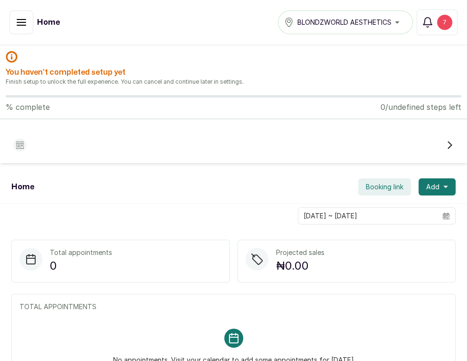
click at [23, 20] on icon "button" at bounding box center [21, 22] width 11 height 11
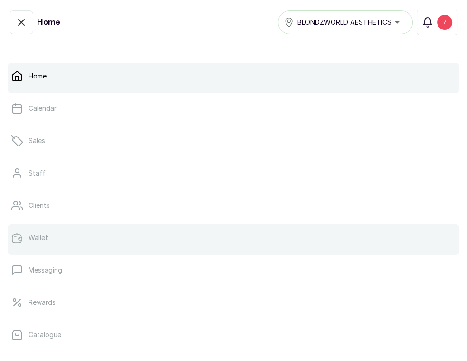
click at [40, 236] on p "Wallet" at bounding box center [38, 238] width 19 height 10
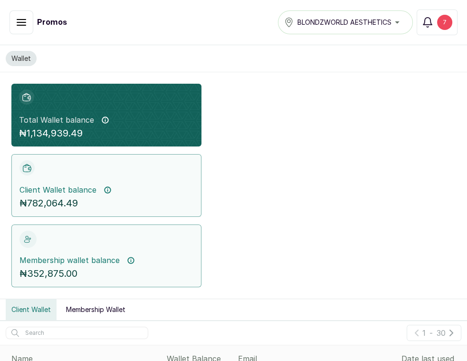
click at [10, 20] on button "button" at bounding box center [22, 22] width 24 height 24
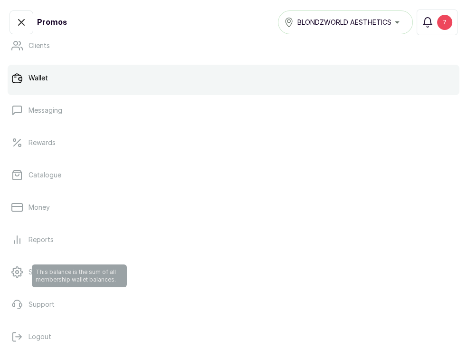
scroll to position [107, 0]
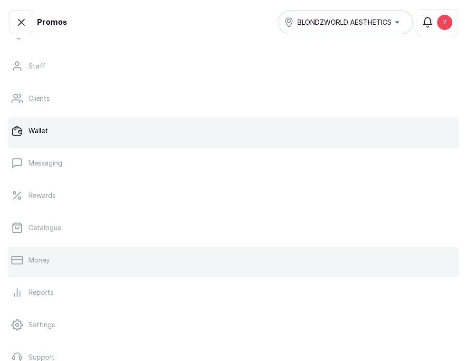
click at [30, 263] on p "Money" at bounding box center [39, 260] width 21 height 10
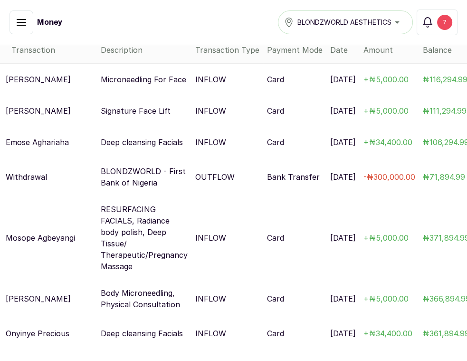
scroll to position [3, 0]
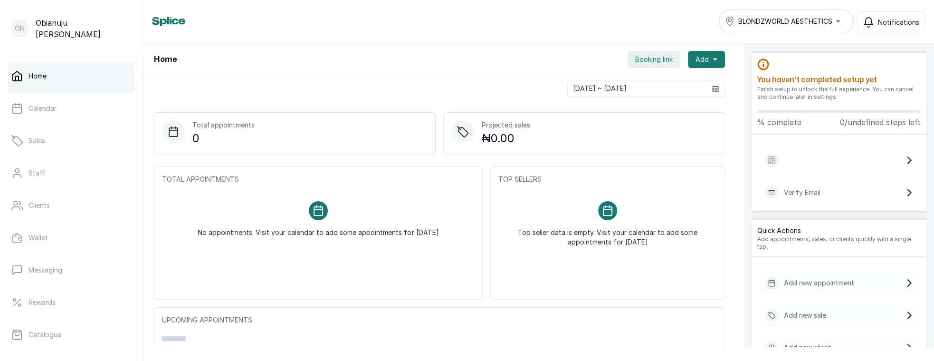
scroll to position [174, 0]
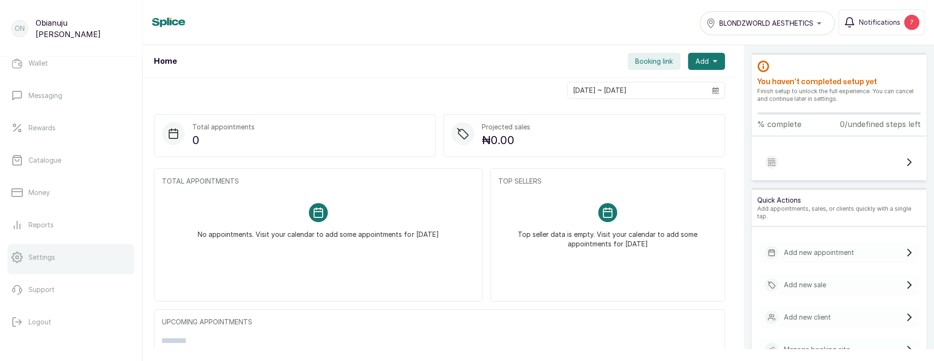
click at [35, 252] on p "Settings" at bounding box center [42, 257] width 27 height 10
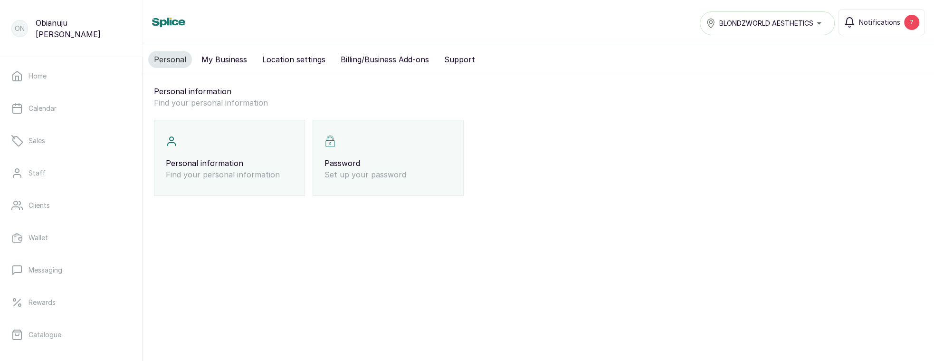
click at [216, 55] on button "My Business" at bounding box center [224, 59] width 57 height 17
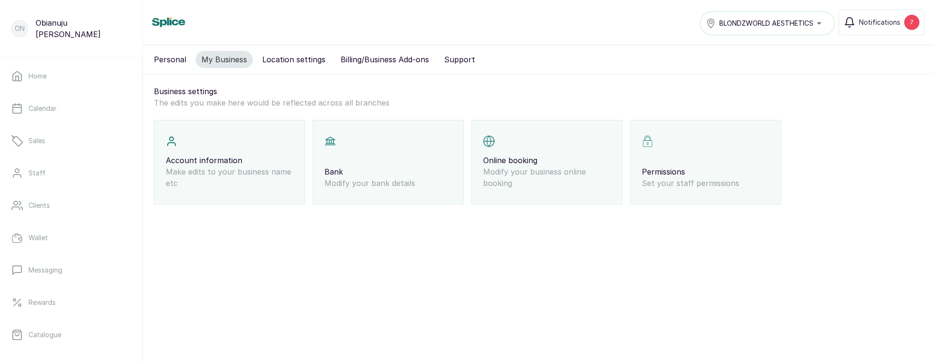
click at [311, 64] on button "Location settings" at bounding box center [294, 59] width 75 height 17
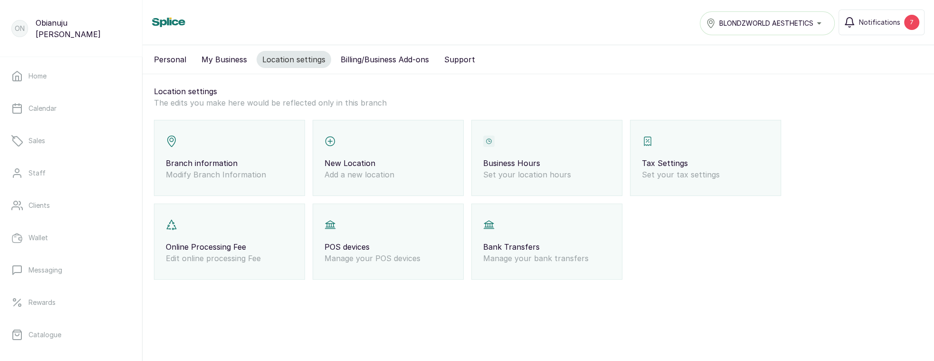
click at [216, 169] on p "Modify Branch Information" at bounding box center [229, 174] width 127 height 11
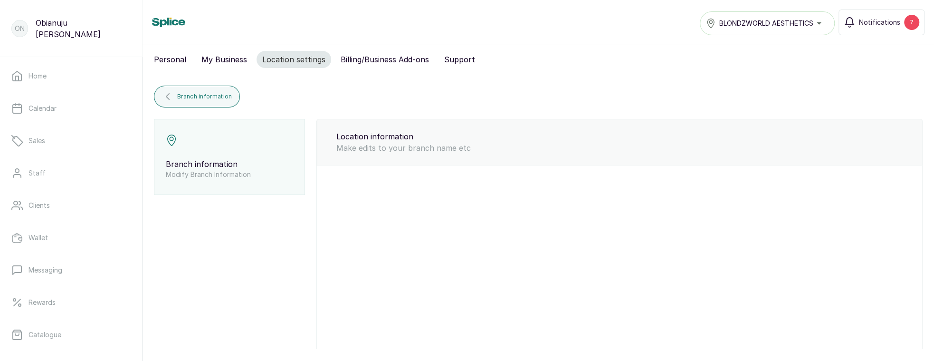
type input "BLONDZWORLD AESTHETICS"
type input "blondzworldaesthetics@gmail.com"
type input "8182147008"
select select "fixed_value"
select select "6"
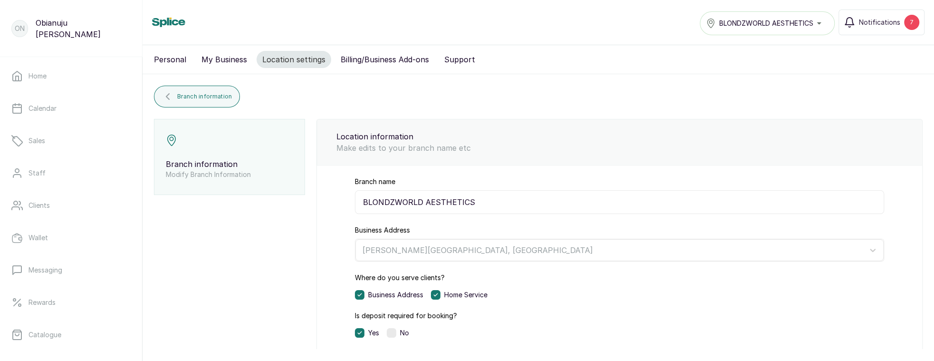
click at [369, 66] on button "Billing/Business Add-ons" at bounding box center [385, 59] width 100 height 17
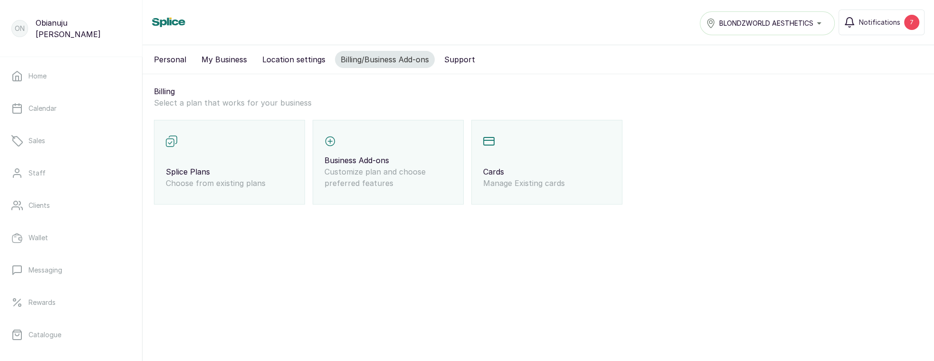
click at [325, 177] on div "Business Add-ons Customize plan and choose preferred features" at bounding box center [388, 162] width 151 height 85
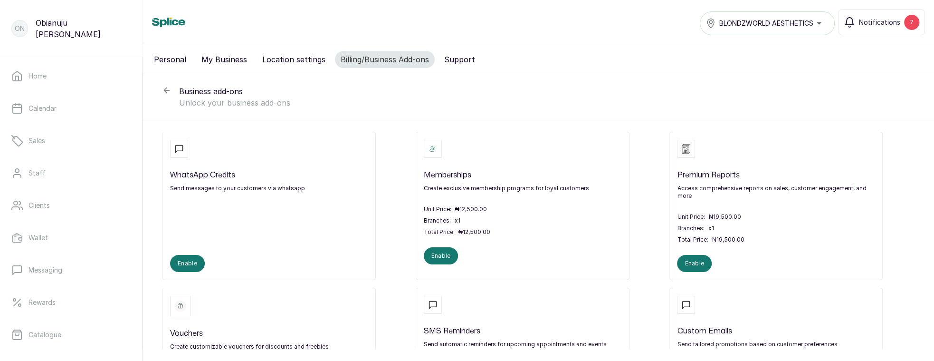
click at [169, 91] on icon at bounding box center [167, 91] width 10 height 10
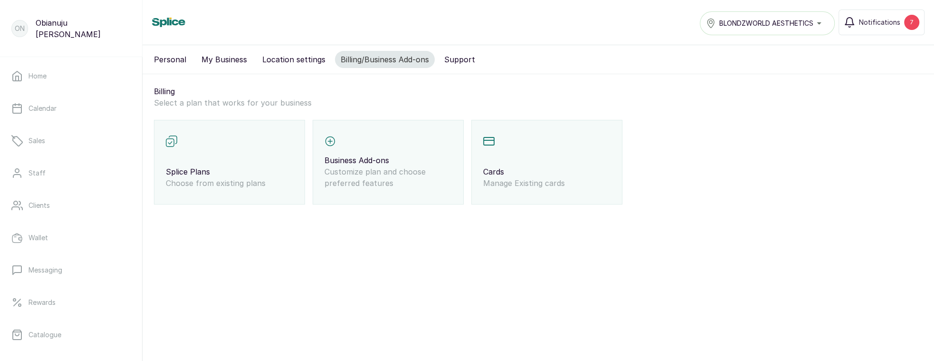
click at [224, 150] on div "Splice Plans Choose from existing plans" at bounding box center [229, 162] width 151 height 85
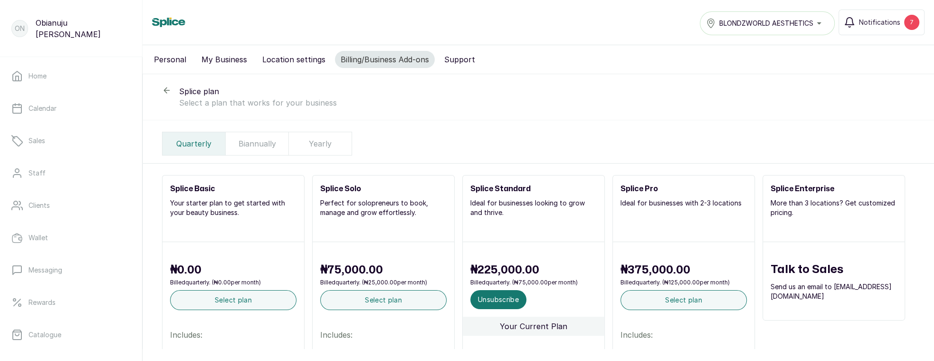
click at [164, 88] on icon at bounding box center [167, 91] width 10 height 10
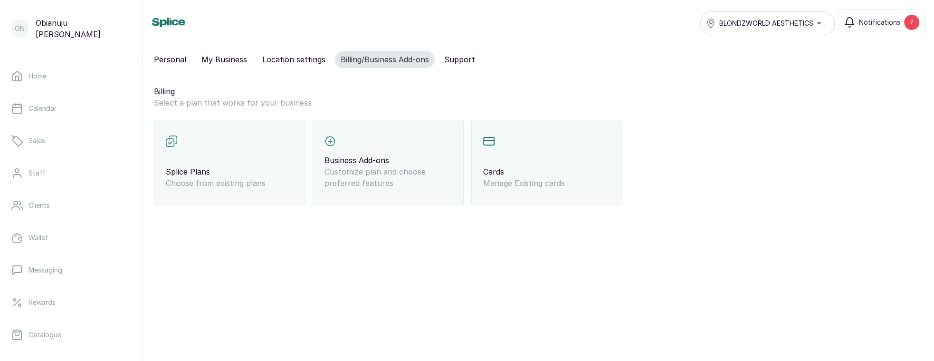
click at [208, 59] on button "My Business" at bounding box center [224, 59] width 57 height 17
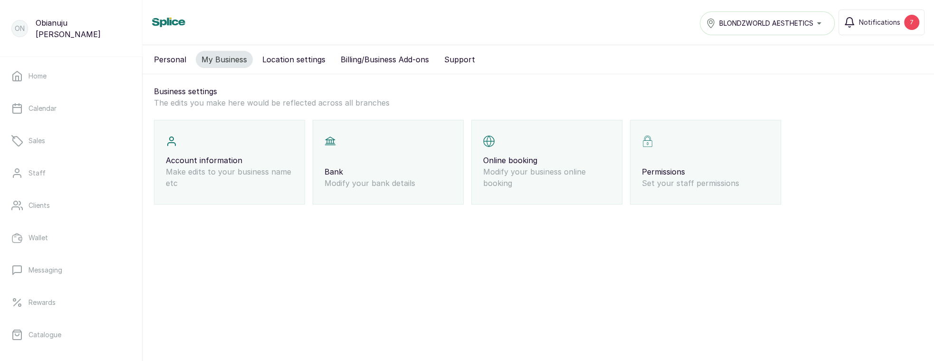
click at [247, 159] on p "Account information" at bounding box center [229, 159] width 127 height 11
select select "owner"
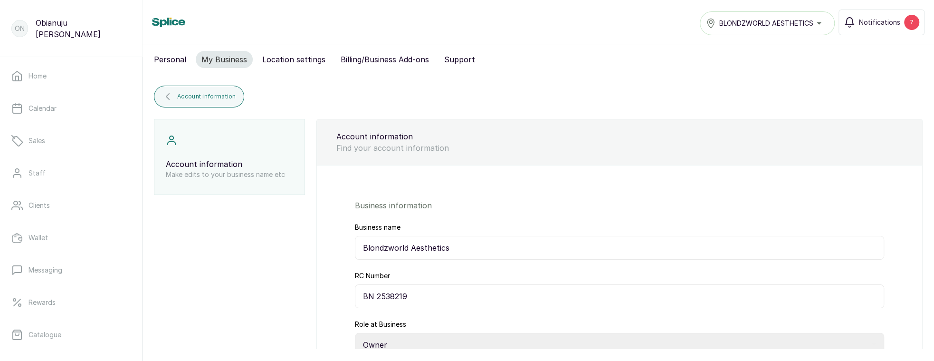
scroll to position [10, 0]
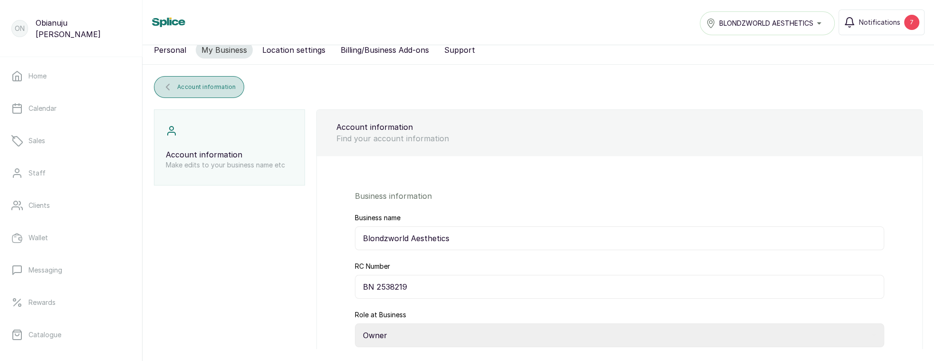
click at [189, 88] on span "Account information" at bounding box center [206, 87] width 59 height 8
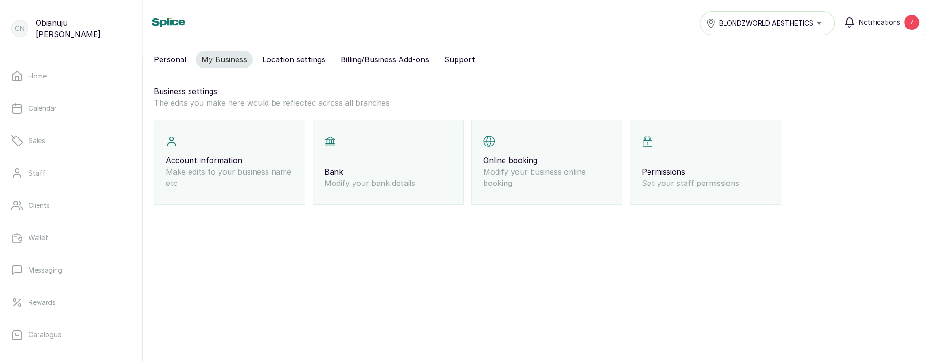
scroll to position [0, 0]
click at [288, 62] on button "Location settings" at bounding box center [294, 59] width 75 height 17
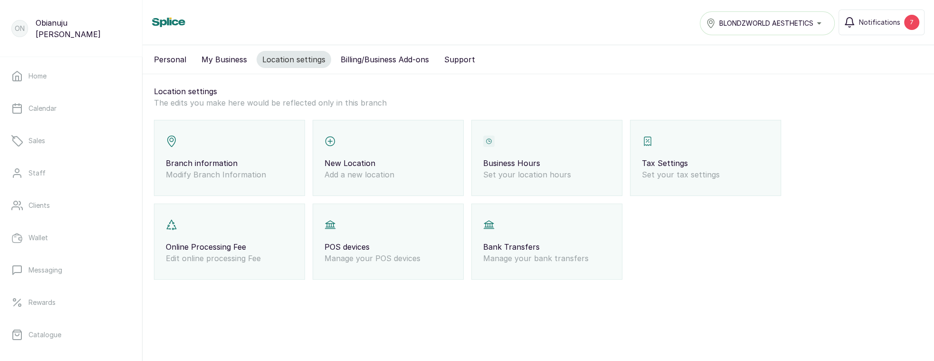
click at [194, 157] on p "Branch information" at bounding box center [229, 162] width 127 height 11
select select "fixed_value"
select select "6"
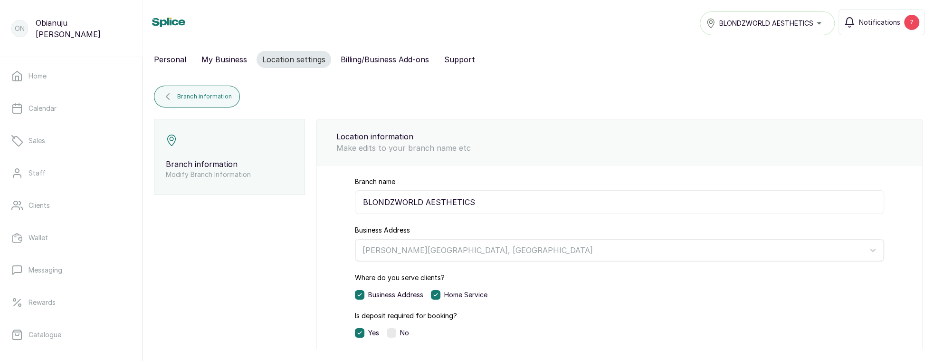
click at [365, 56] on button "Billing/Business Add-ons" at bounding box center [385, 59] width 100 height 17
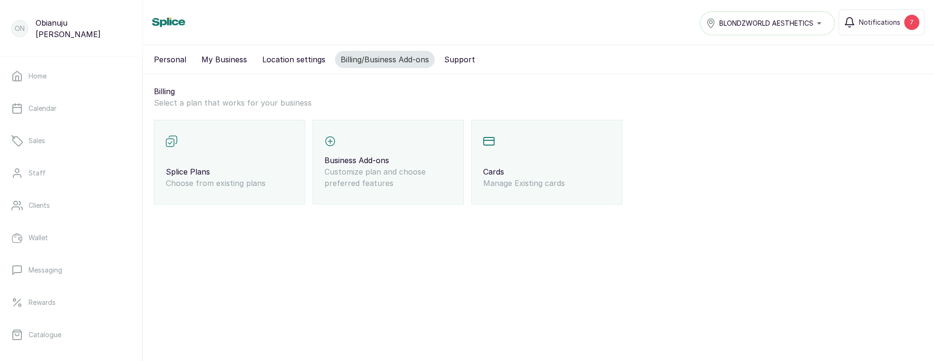
click at [557, 175] on p "Cards" at bounding box center [546, 171] width 127 height 11
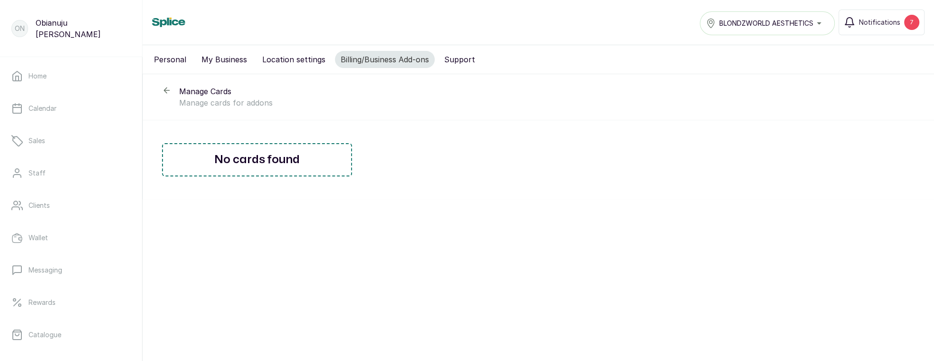
click at [163, 90] on icon at bounding box center [167, 91] width 10 height 10
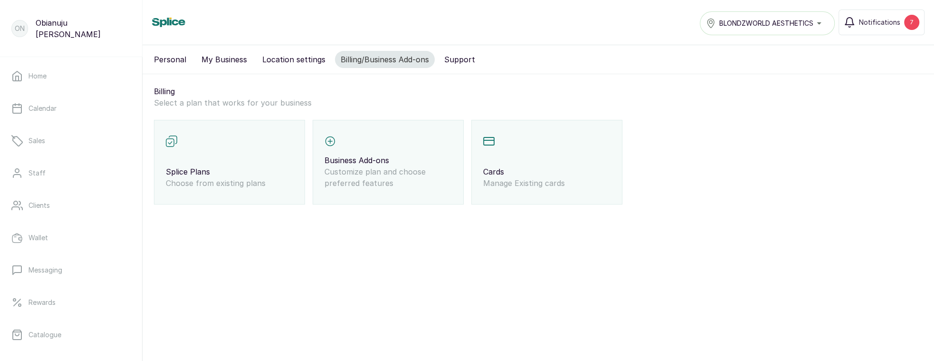
click at [556, 172] on p "Cards" at bounding box center [546, 171] width 127 height 11
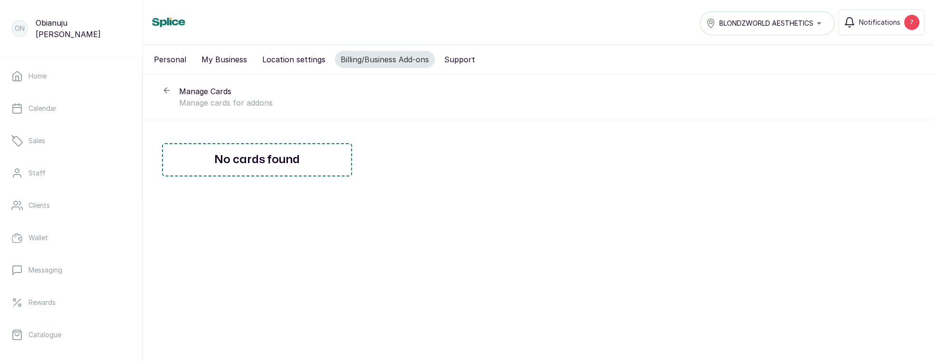
click at [167, 92] on icon at bounding box center [167, 91] width 10 height 10
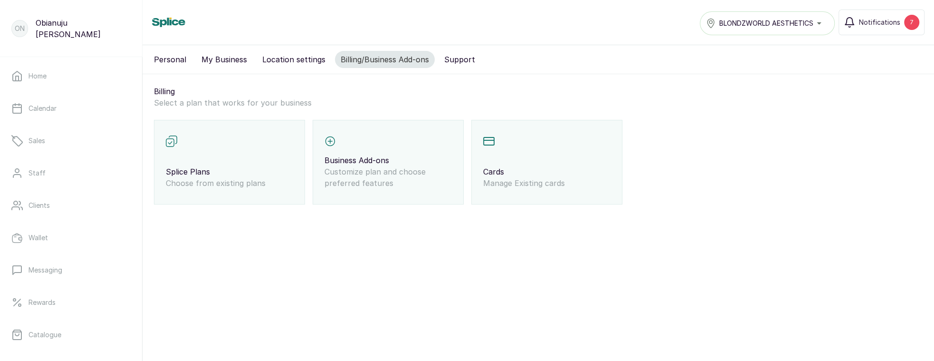
click at [328, 157] on p "Business Add-ons" at bounding box center [388, 159] width 127 height 11
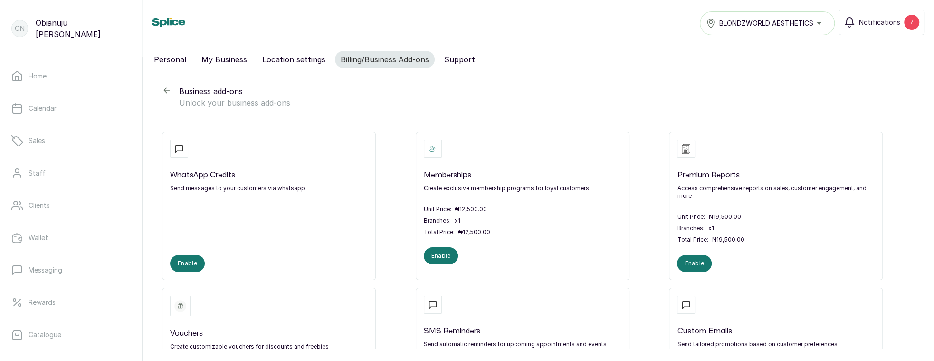
scroll to position [174, 0]
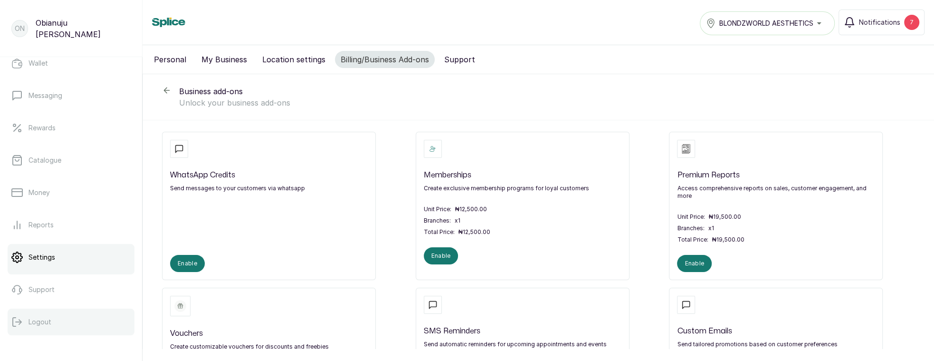
click at [62, 322] on button "Logout" at bounding box center [71, 321] width 127 height 27
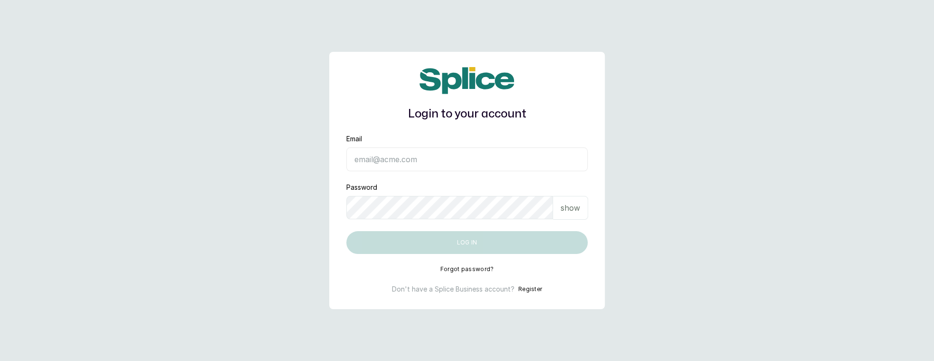
click at [392, 164] on input "Email" at bounding box center [466, 159] width 241 height 24
type input "layo@withsplice.com"
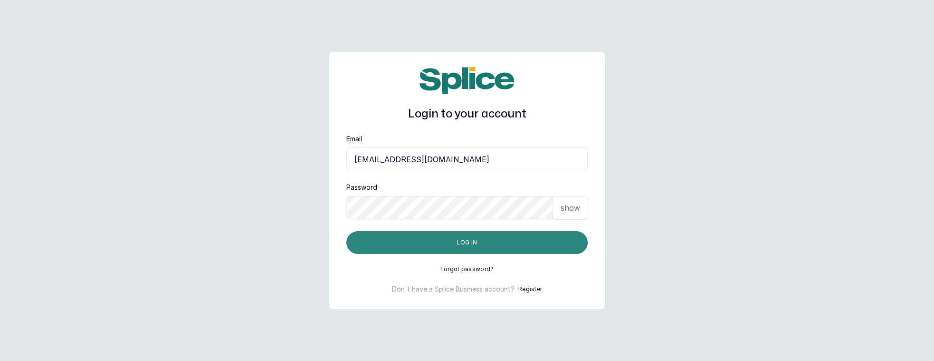
click at [459, 249] on button "Log in" at bounding box center [466, 242] width 241 height 23
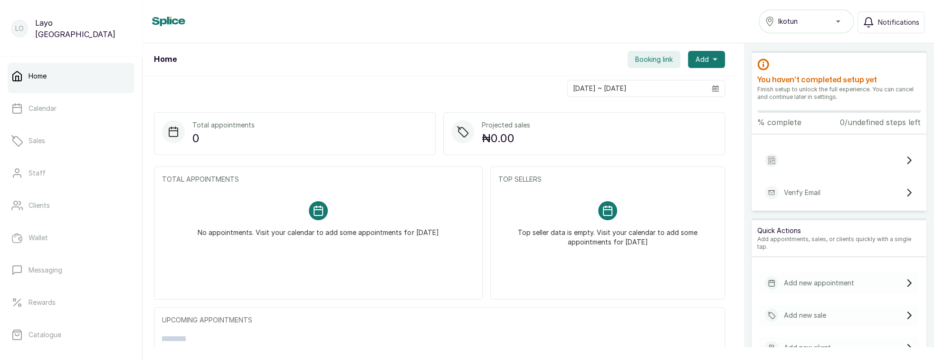
scroll to position [174, 0]
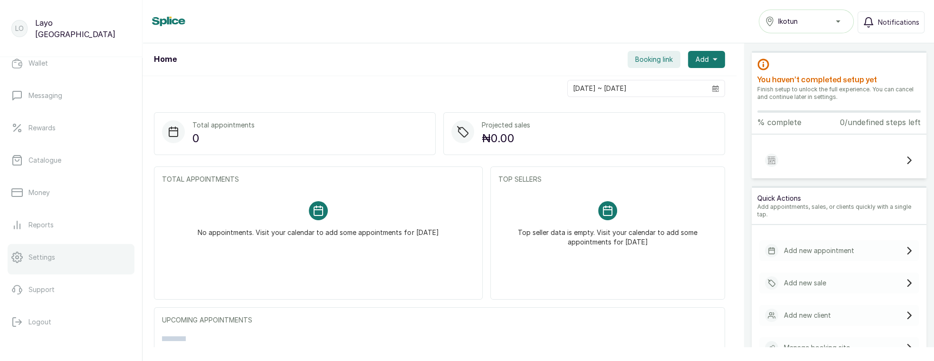
click at [43, 256] on p "Settings" at bounding box center [42, 257] width 27 height 10
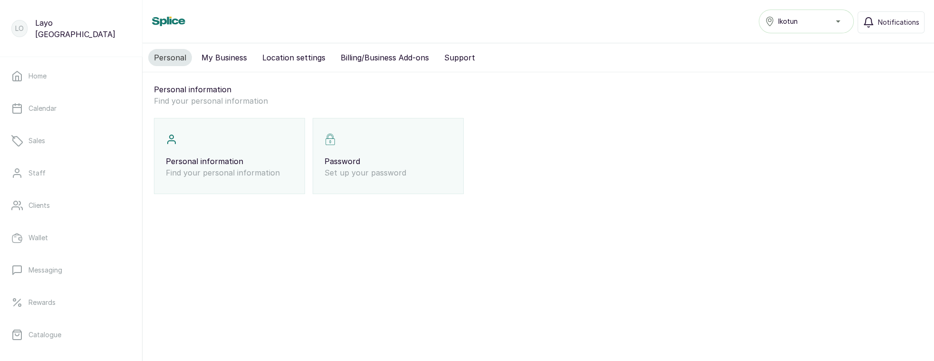
click at [369, 55] on button "Billing/Business Add-ons" at bounding box center [385, 57] width 100 height 17
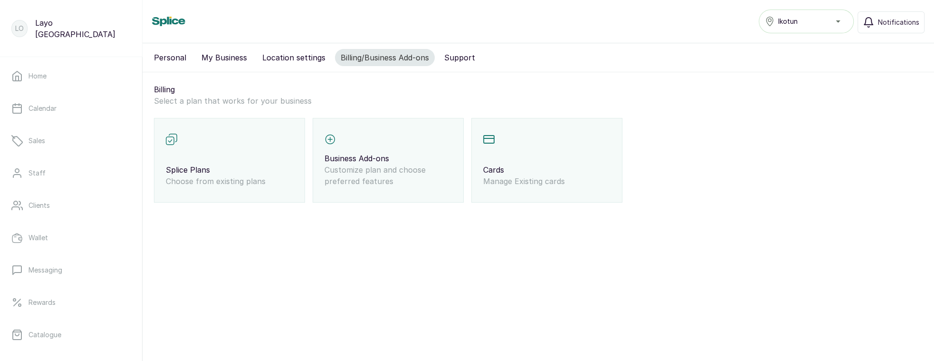
click at [374, 158] on p "Business Add-ons" at bounding box center [388, 158] width 127 height 11
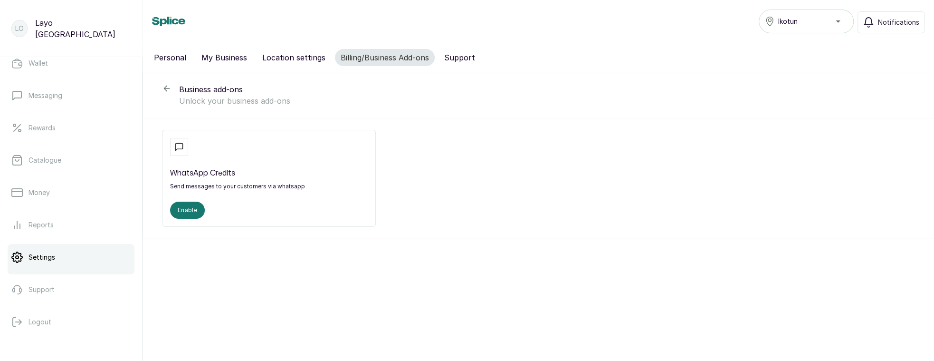
scroll to position [162, 0]
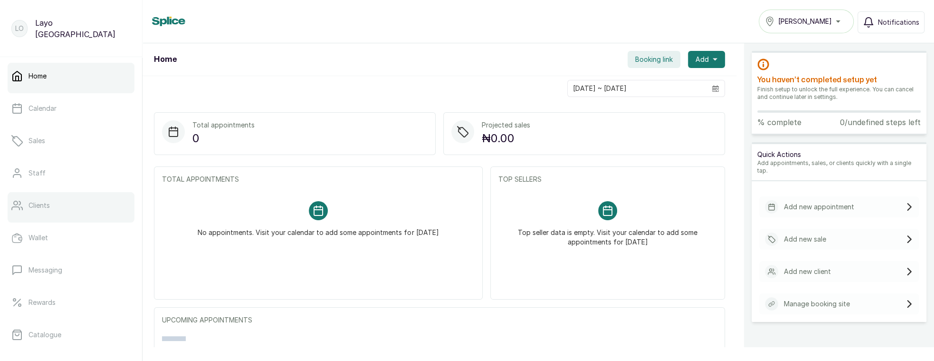
click at [43, 205] on p "Clients" at bounding box center [39, 206] width 21 height 10
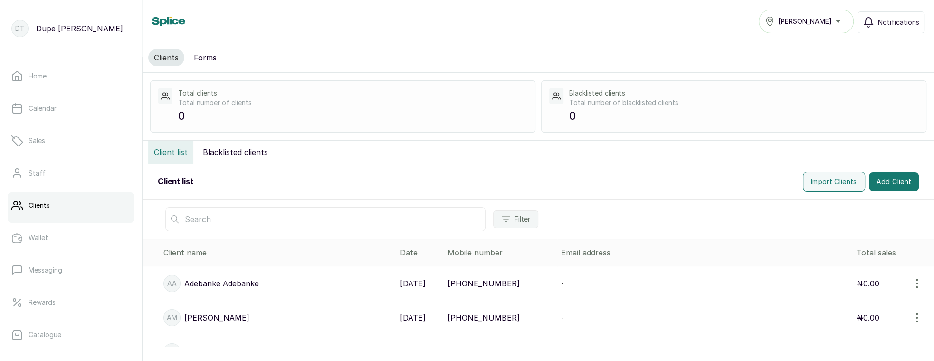
click at [201, 214] on input "text" at bounding box center [325, 219] width 320 height 24
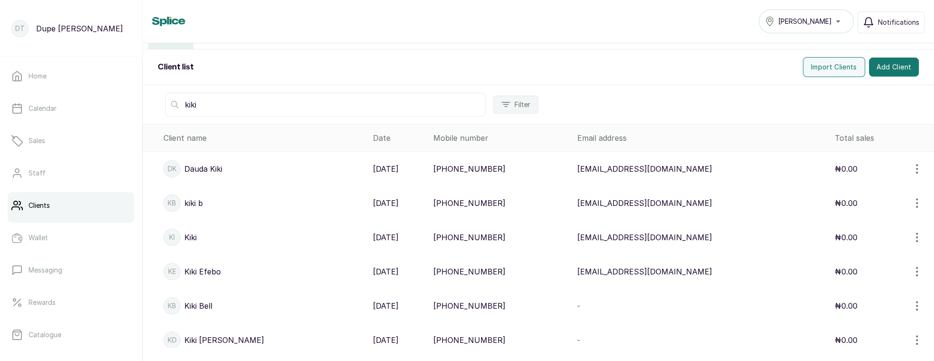
scroll to position [205, 0]
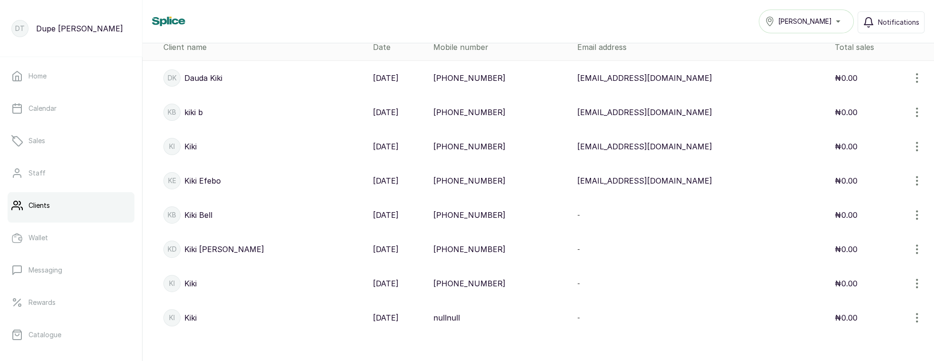
type input "kiki"
click at [828, 24] on div "[PERSON_NAME]" at bounding box center [806, 21] width 83 height 11
click at [373, 278] on p "[DATE]" at bounding box center [386, 283] width 26 height 11
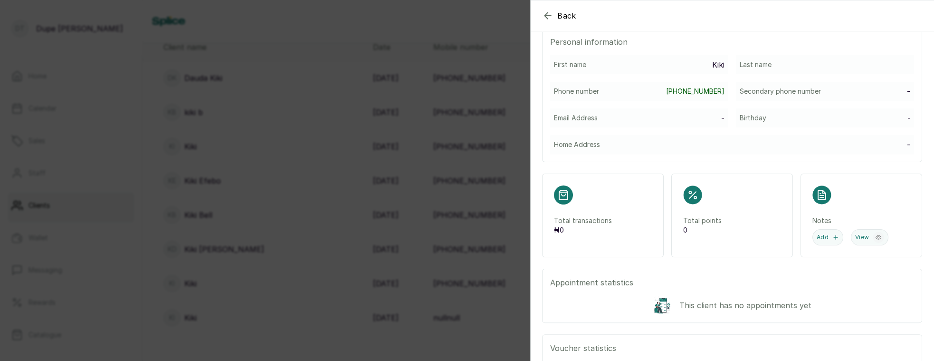
scroll to position [0, 0]
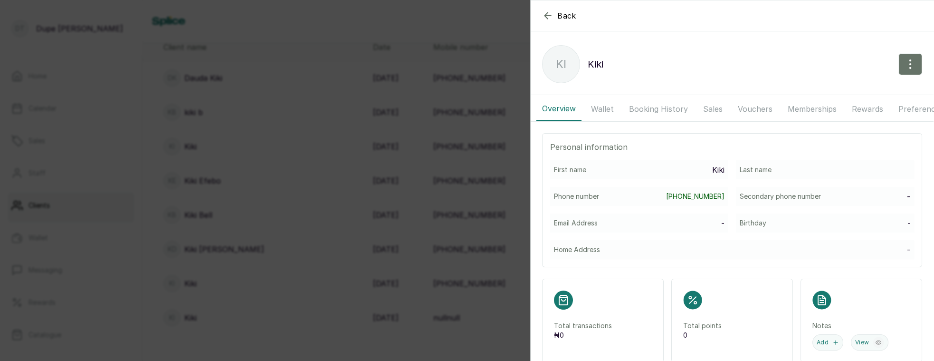
click at [612, 109] on button "Wallet" at bounding box center [603, 109] width 34 height 24
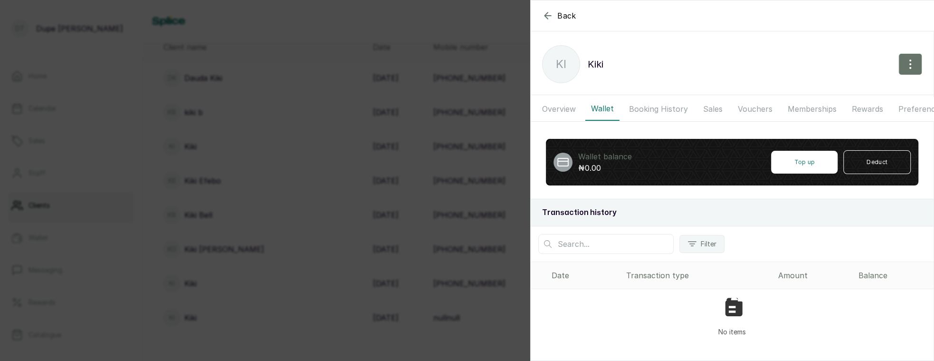
click at [666, 109] on button "Booking History" at bounding box center [659, 109] width 70 height 24
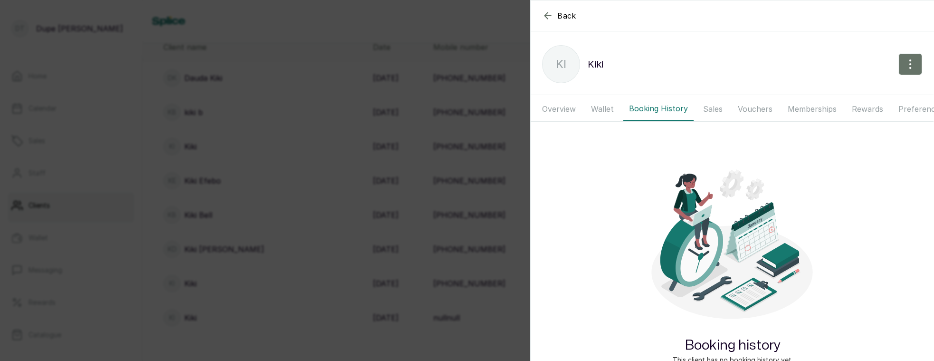
click at [427, 193] on div "Back Kiki Ki Kiki Overview Wallet Booking History Sales Vouchers Memberships Re…" at bounding box center [467, 180] width 934 height 361
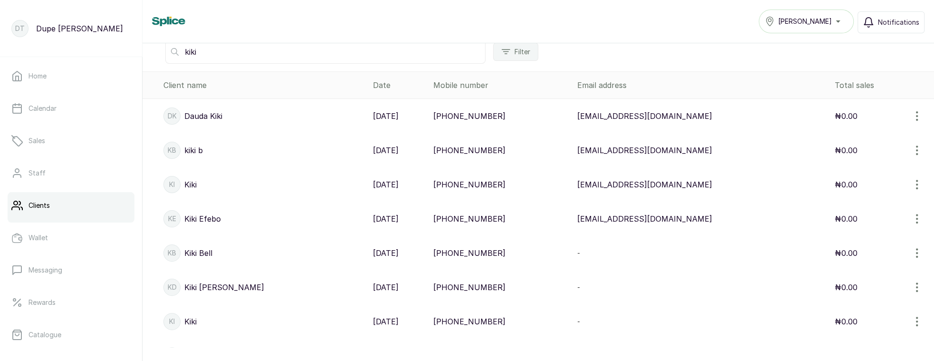
scroll to position [204, 0]
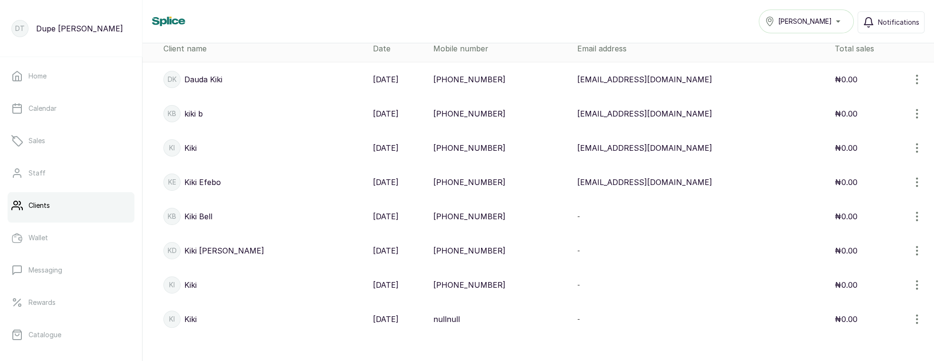
click at [192, 315] on p "Kiki" at bounding box center [190, 318] width 12 height 11
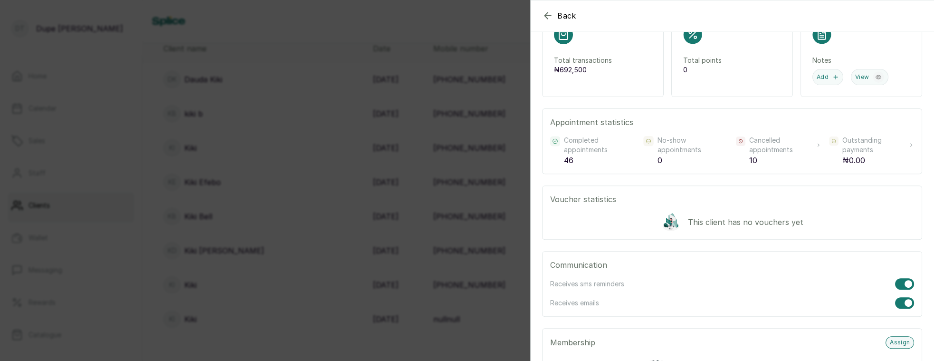
scroll to position [99, 0]
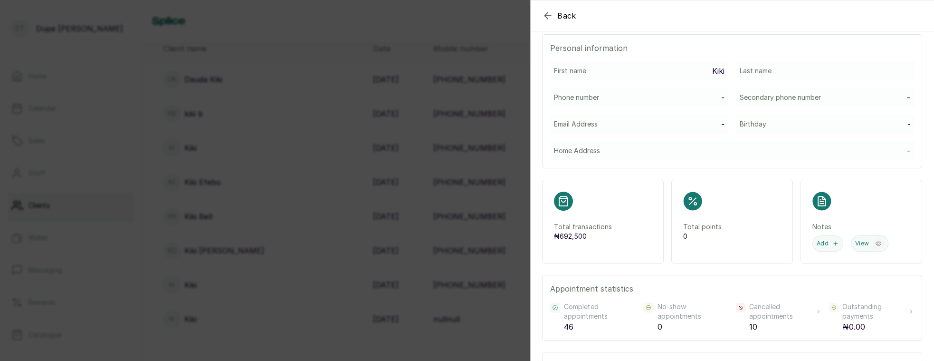
click at [413, 305] on div "Back Kiki Ki Kiki Overview Wallet Booking History Sales Vouchers Memberships Re…" at bounding box center [467, 180] width 934 height 361
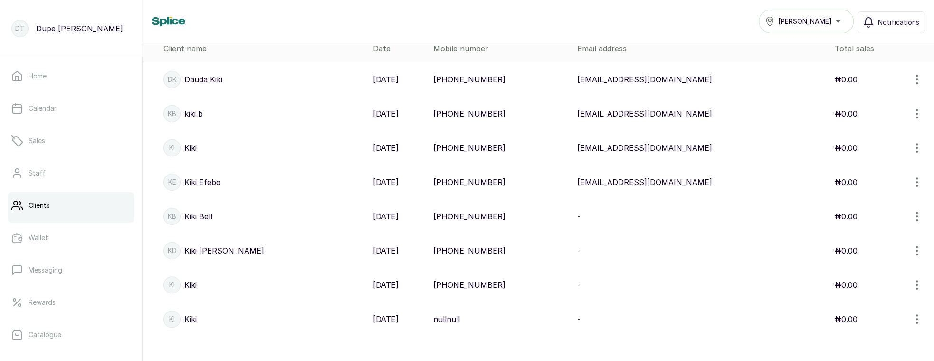
drag, startPoint x: 815, startPoint y: 326, endPoint x: 636, endPoint y: 327, distance: 178.7
click at [856, 317] on td "₦0.00" at bounding box center [882, 319] width 103 height 34
click at [197, 316] on p "Kiki" at bounding box center [190, 318] width 12 height 11
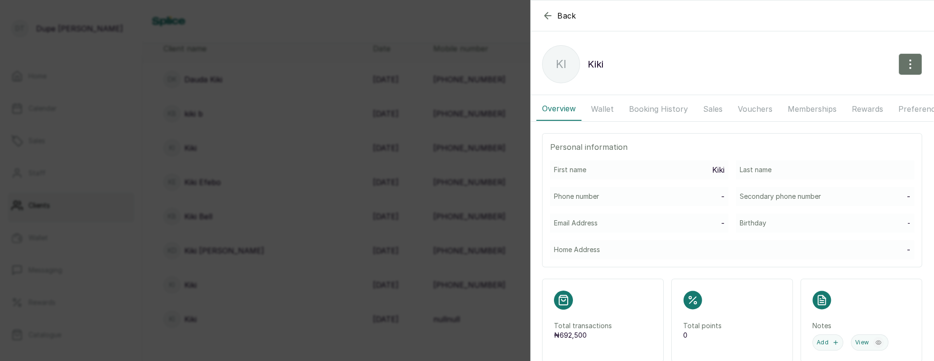
click at [637, 113] on button "Booking History" at bounding box center [659, 109] width 70 height 24
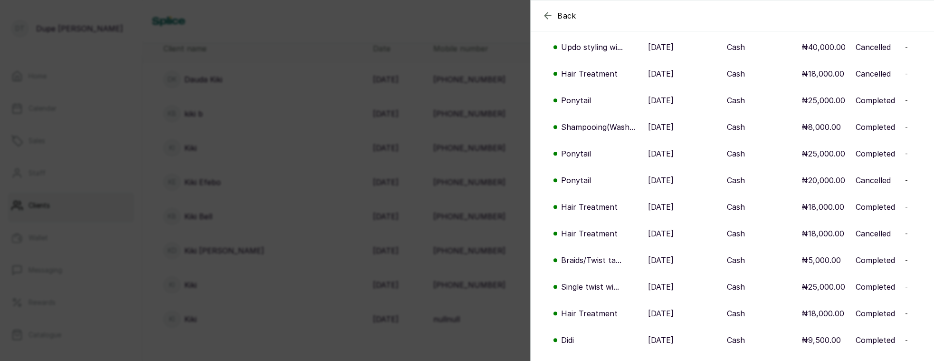
scroll to position [0, 0]
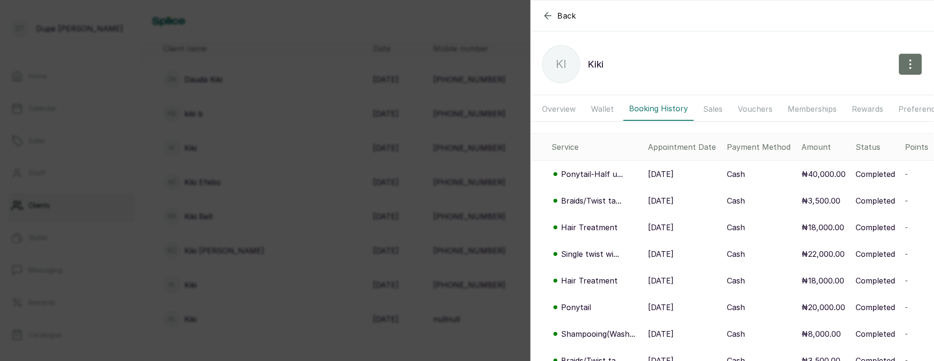
click at [306, 295] on div "Back Kiki Ki Kiki Overview Wallet Booking History Sales Vouchers Memberships Re…" at bounding box center [467, 180] width 934 height 361
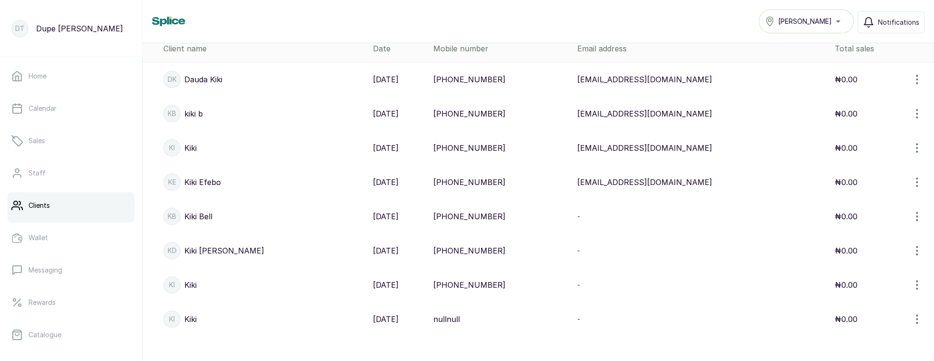
click at [475, 279] on p "[PHONE_NUMBER]" at bounding box center [469, 284] width 72 height 11
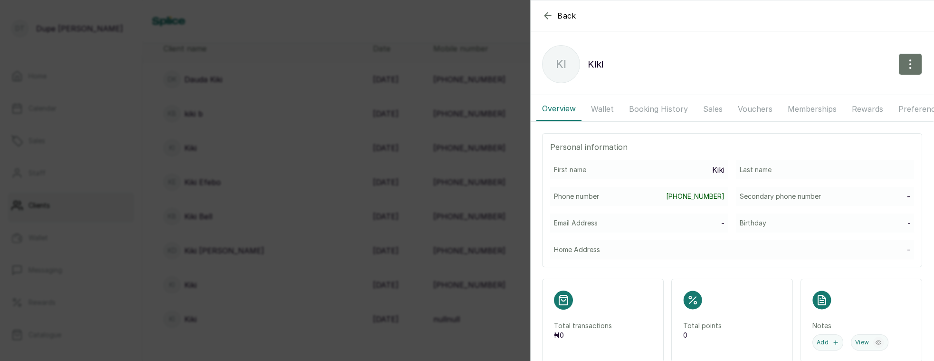
click at [613, 109] on button "Wallet" at bounding box center [603, 109] width 34 height 24
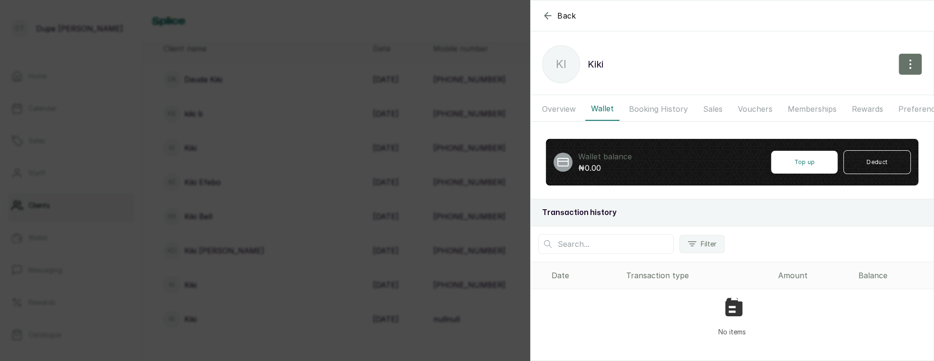
click at [644, 111] on button "Booking History" at bounding box center [659, 109] width 70 height 24
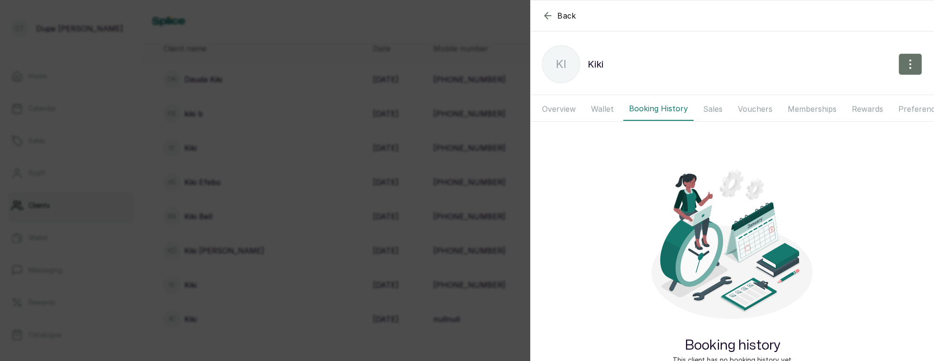
scroll to position [26, 0]
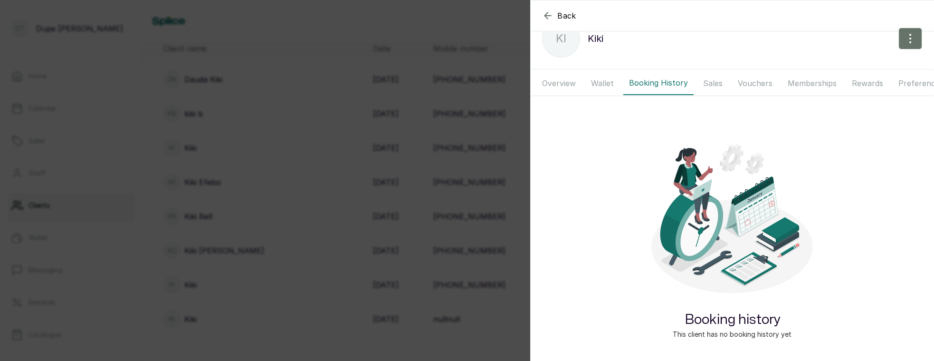
click at [448, 270] on div "Back Kiki Ki Kiki Overview Wallet Booking History Sales Vouchers Memberships Re…" at bounding box center [467, 180] width 934 height 361
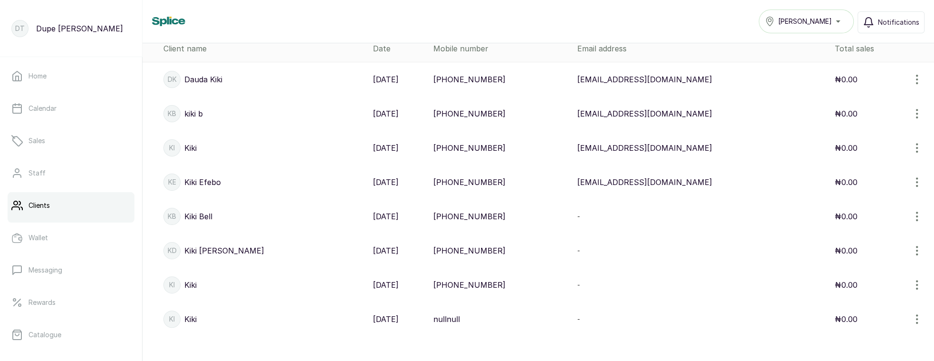
scroll to position [205, 0]
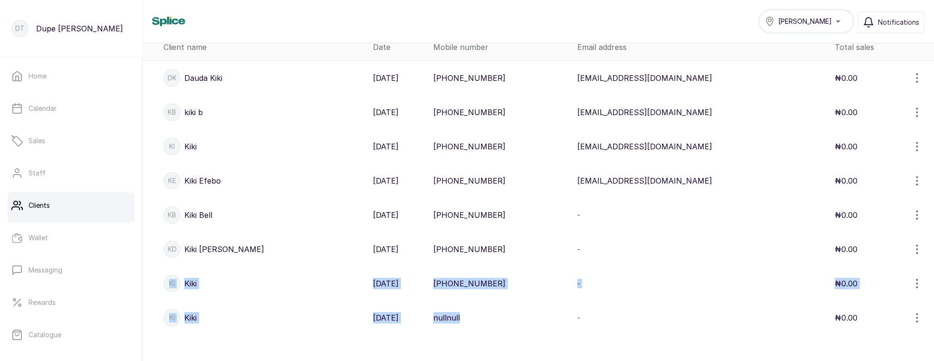
drag, startPoint x: 152, startPoint y: 265, endPoint x: 522, endPoint y: 316, distance: 374.2
click at [523, 316] on tbody "[PERSON_NAME] Kiki [DATE] [PHONE_NUMBER] [EMAIL_ADDRESS][DOMAIN_NAME] ₦0.00 kb …" at bounding box center [539, 198] width 792 height 274
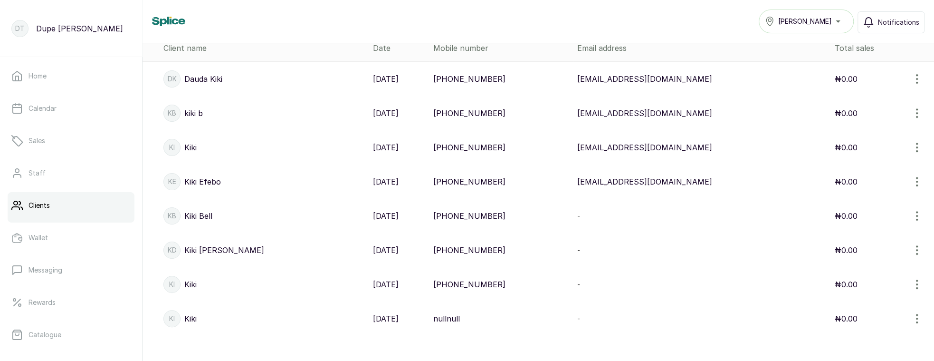
click at [153, 180] on td "KE Kiki Efebo" at bounding box center [256, 181] width 227 height 34
